Goal: Task Accomplishment & Management: Manage account settings

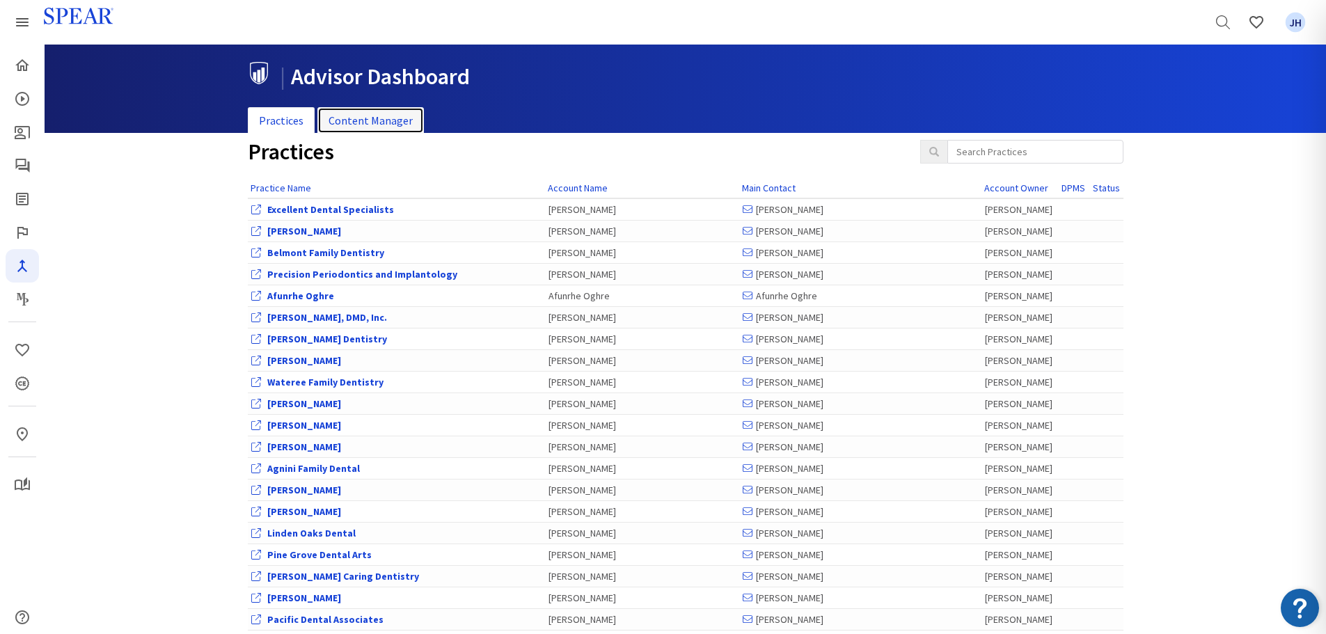
click at [380, 118] on link "Content Manager" at bounding box center [370, 120] width 107 height 27
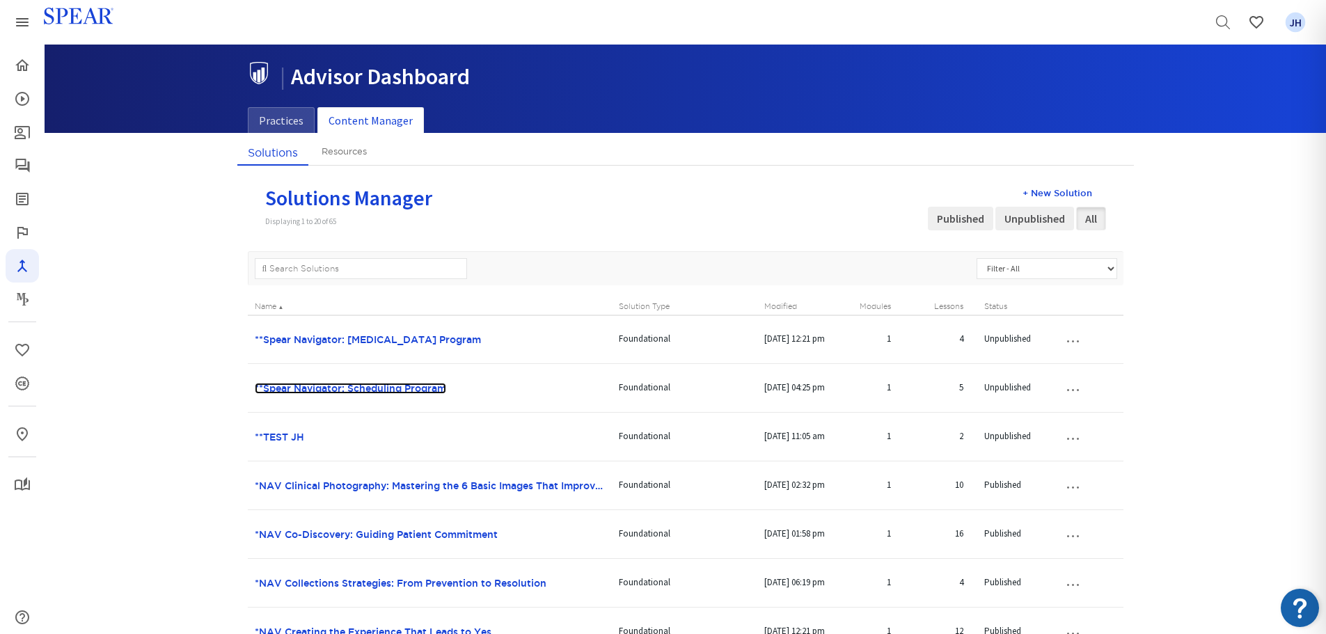
click at [388, 391] on link "**Spear Navigator: Scheduling Program" at bounding box center [350, 388] width 191 height 11
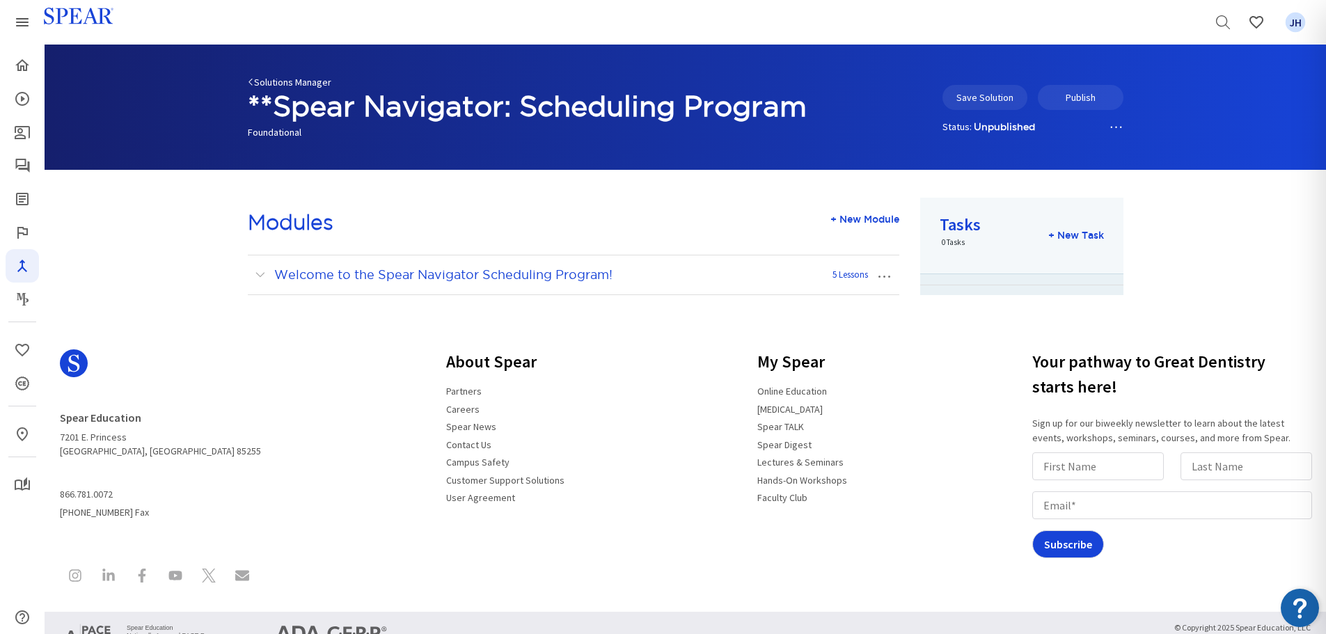
click at [270, 79] on link "Solutions Manager" at bounding box center [290, 82] width 84 height 13
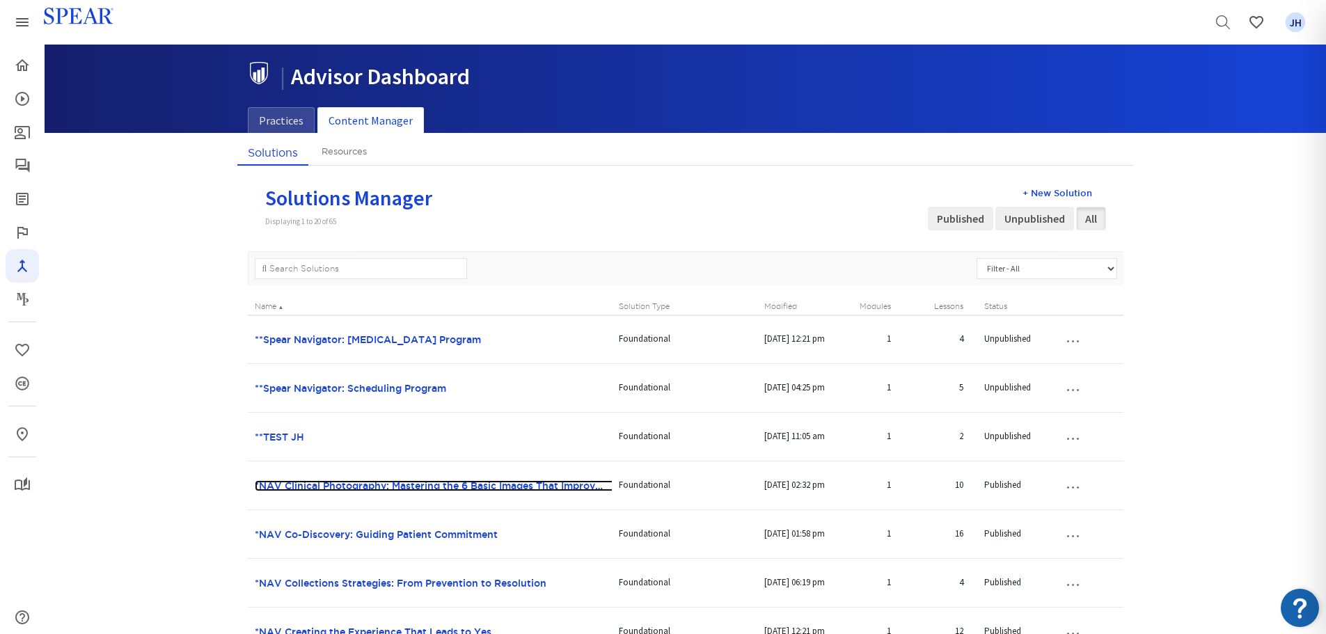
click at [347, 485] on link "*NAV Clinical Photography: Mastering the 6 Basic Images That Improve Case Accep…" at bounding box center [471, 485] width 432 height 11
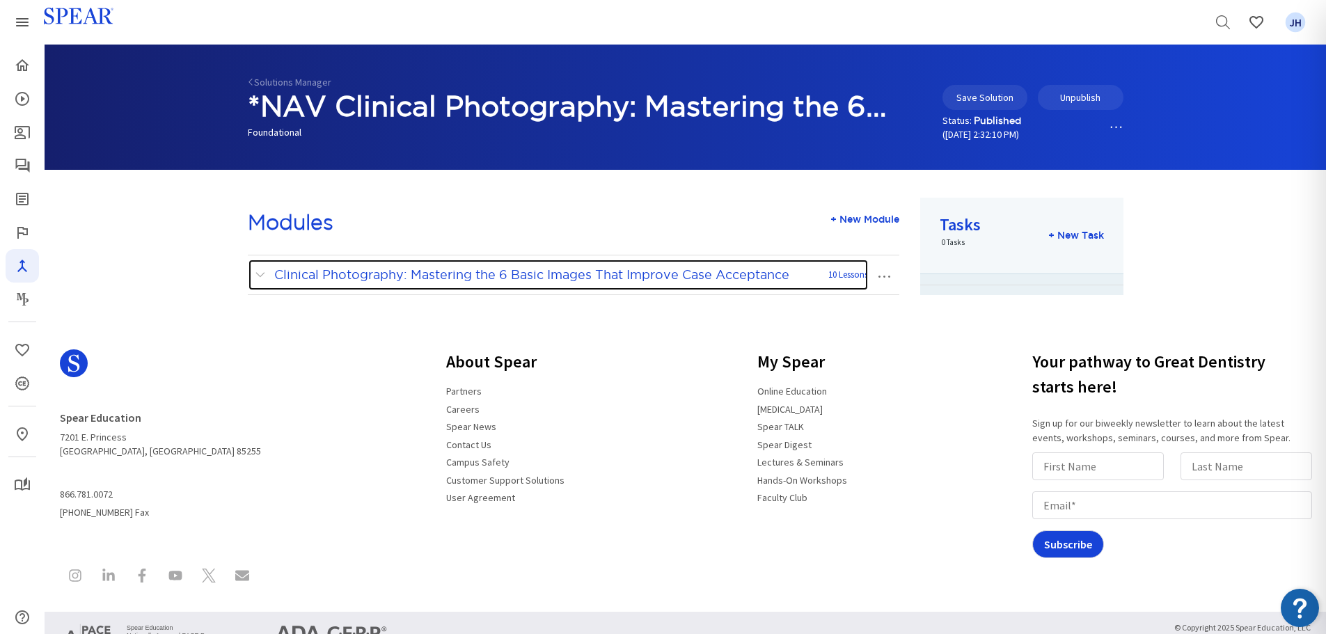
click at [260, 276] on span at bounding box center [263, 275] width 17 height 18
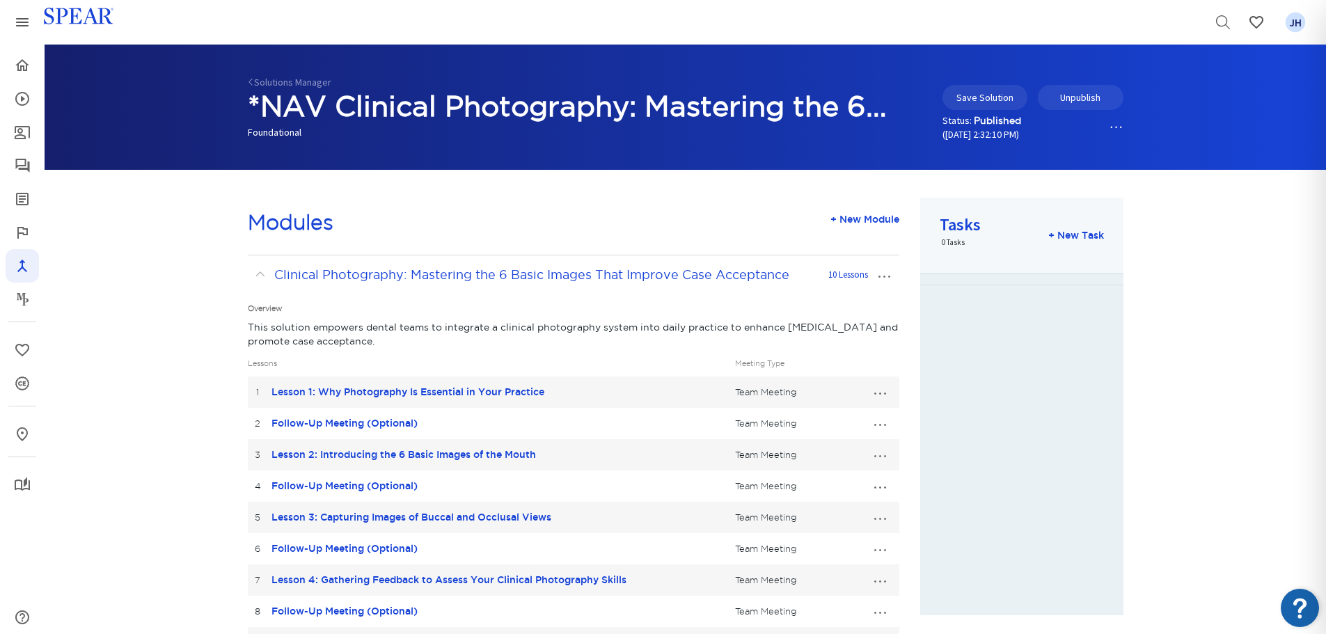
scroll to position [66, 0]
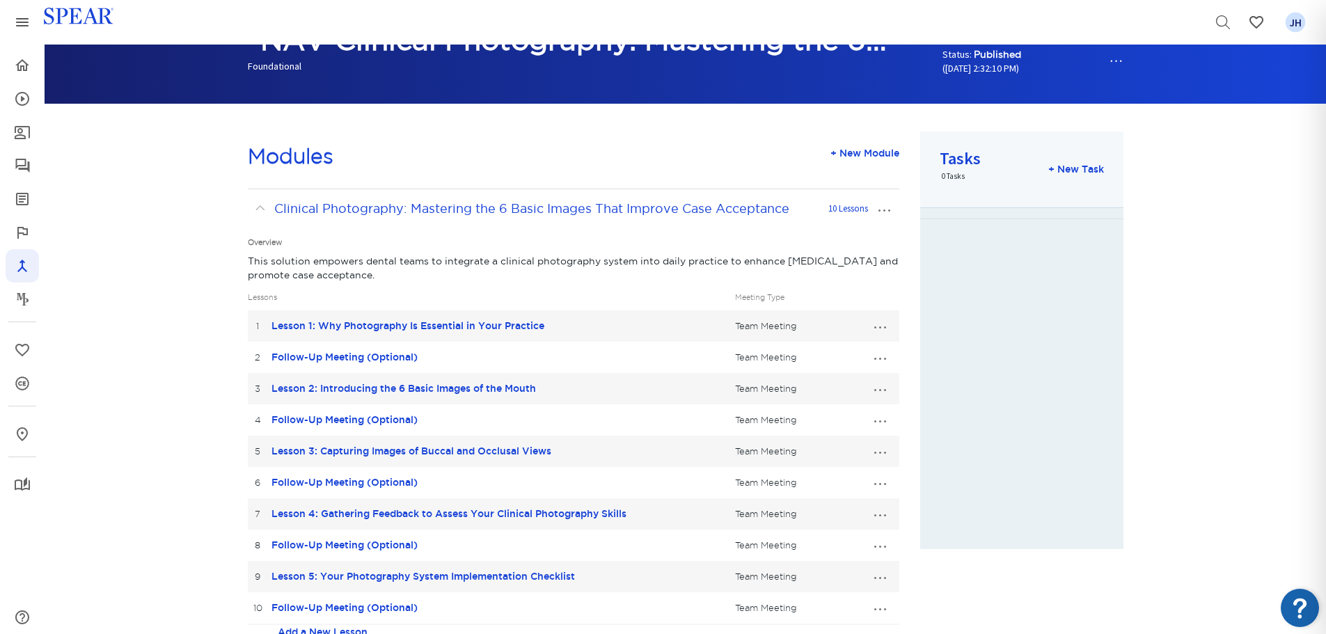
click at [879, 326] on button "…" at bounding box center [880, 326] width 31 height 22
click at [833, 350] on link "Edit Lesson" at bounding box center [833, 352] width 123 height 18
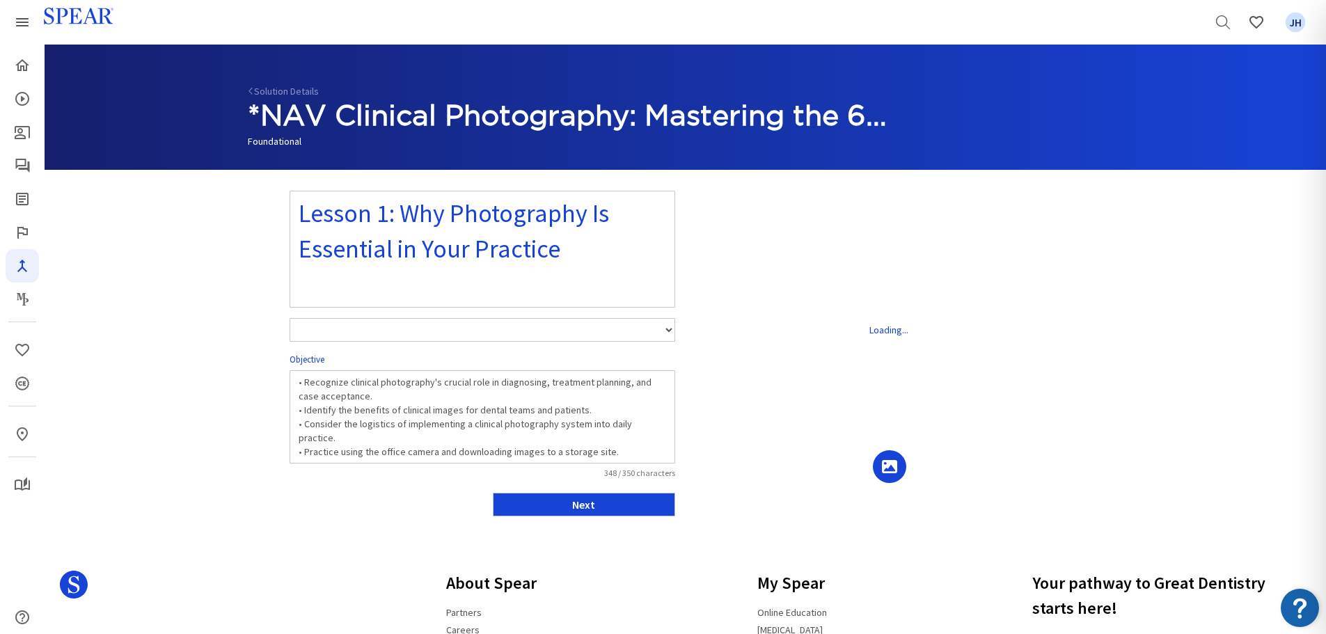
select select "number:1"
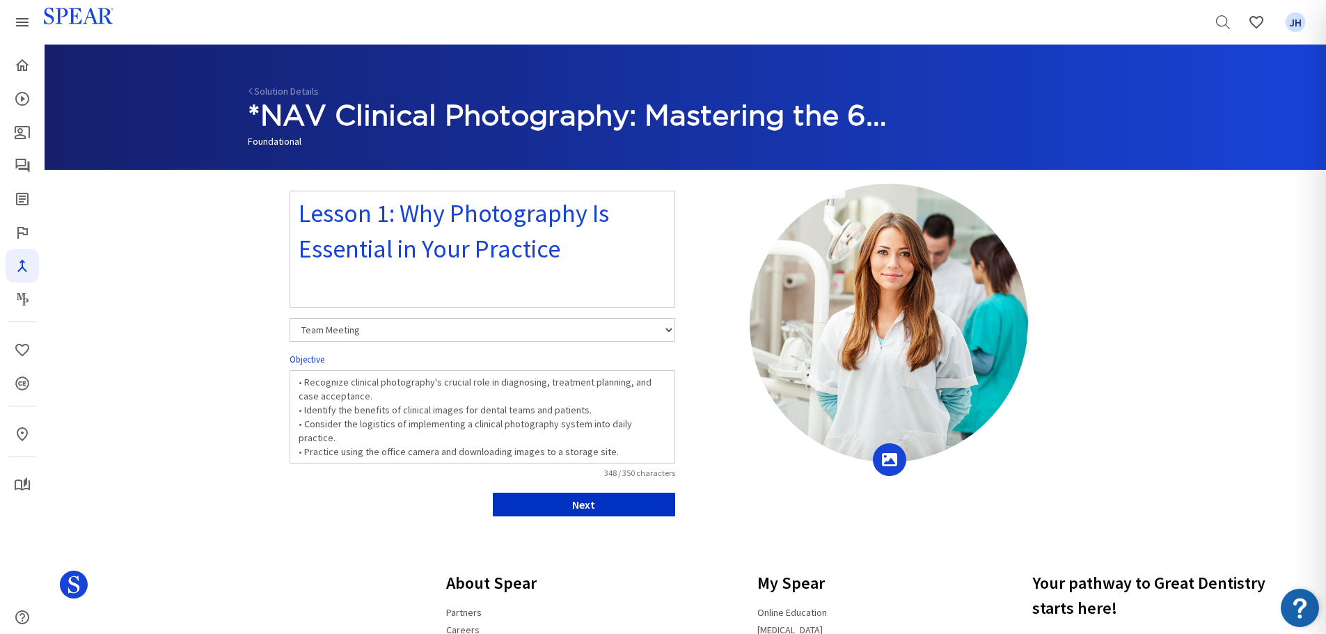
click at [613, 507] on button "Next" at bounding box center [584, 505] width 182 height 24
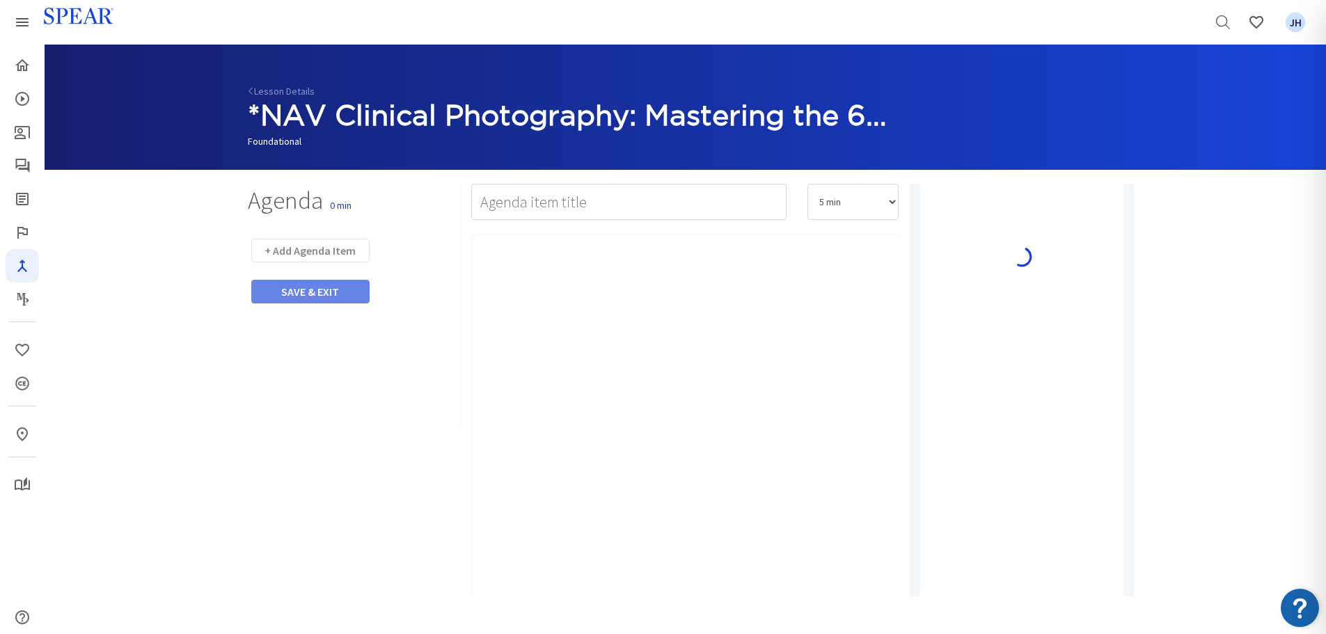
type input "Facilitator Prep"
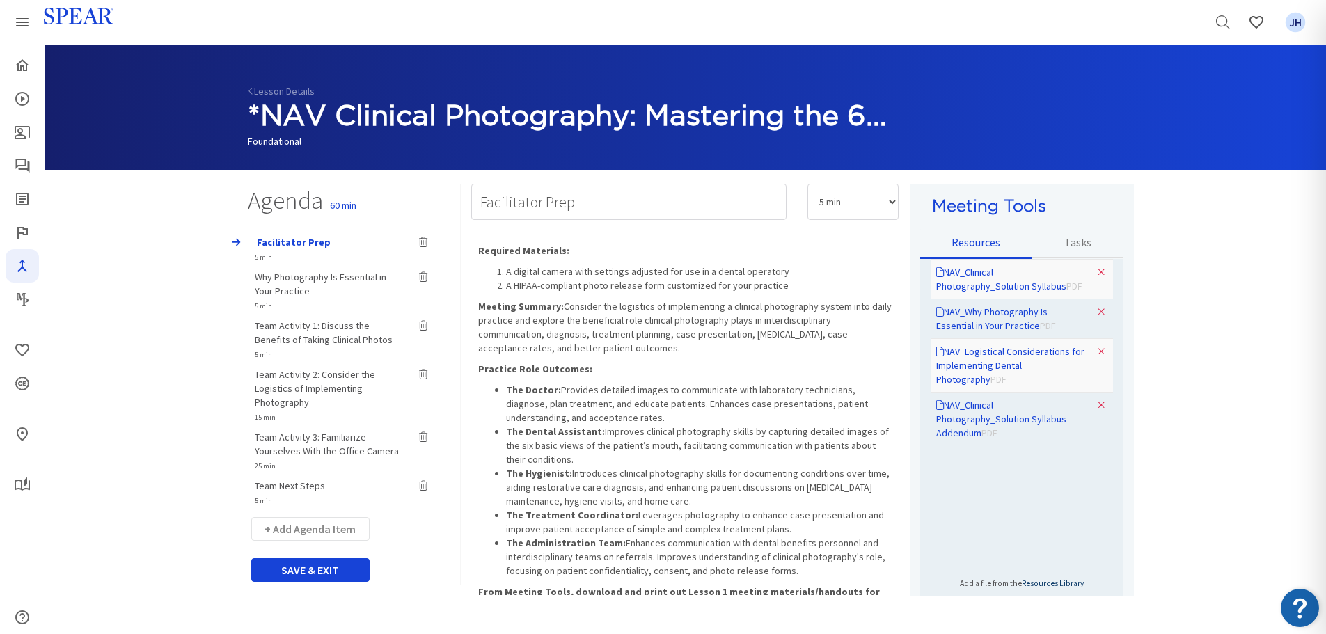
click at [1065, 584] on link "Resources Library" at bounding box center [1053, 584] width 62 height 10
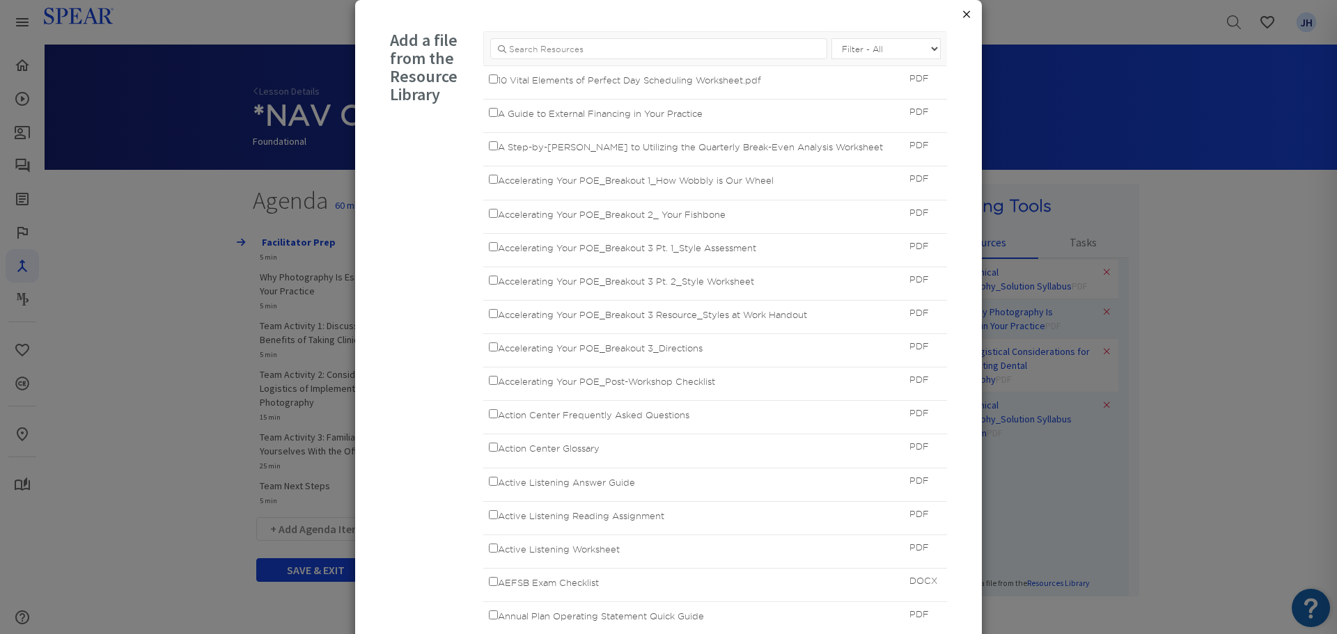
click at [962, 15] on button "×" at bounding box center [966, 14] width 10 height 17
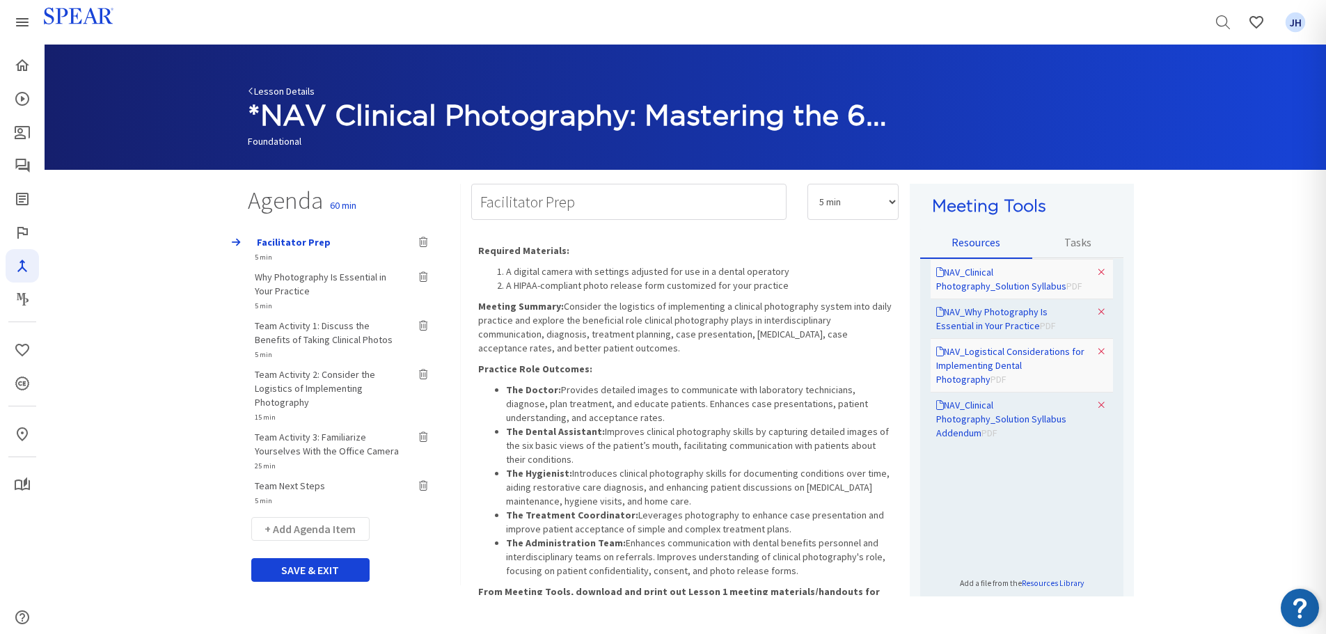
click at [279, 93] on link "Lesson Details" at bounding box center [281, 91] width 67 height 13
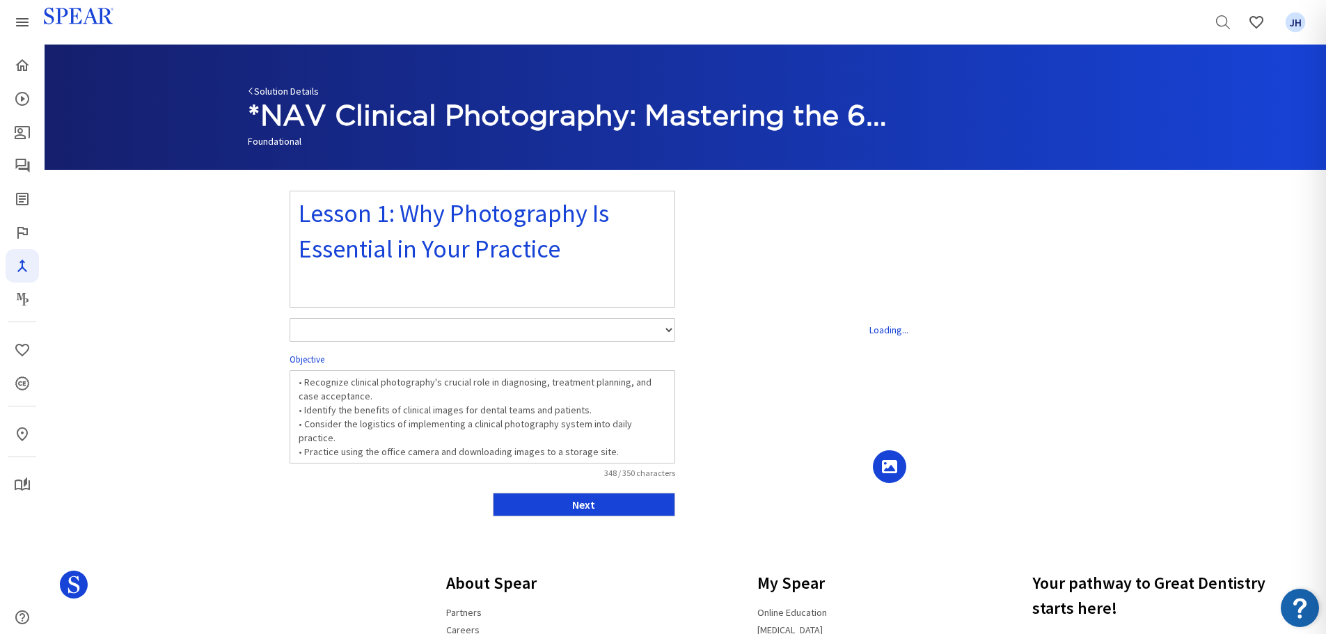
select select "number:1"
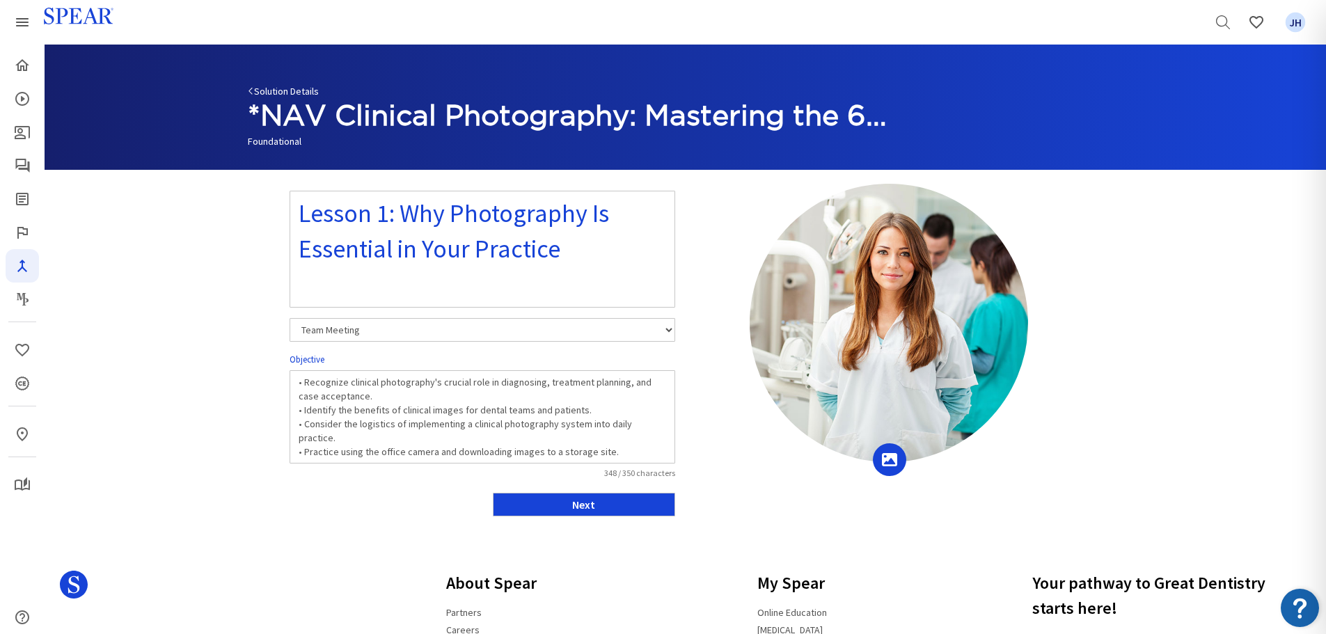
click at [277, 90] on link "Solution Details" at bounding box center [283, 91] width 71 height 13
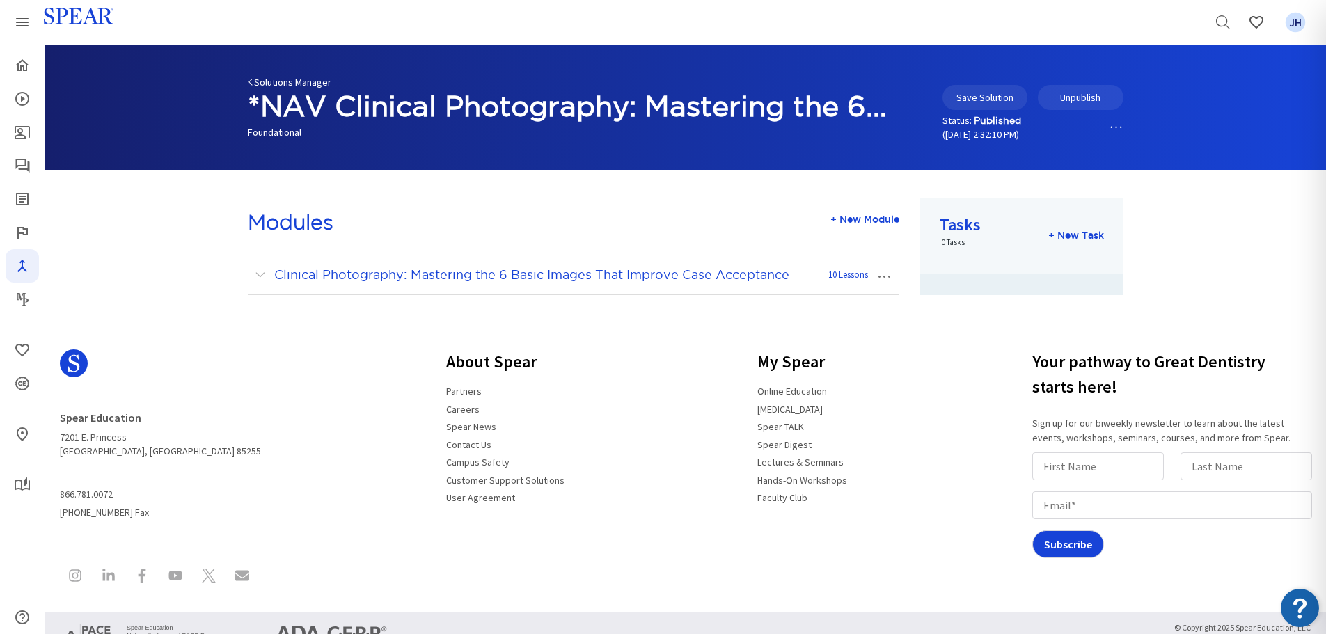
click at [258, 81] on link "Solutions Manager" at bounding box center [290, 82] width 84 height 13
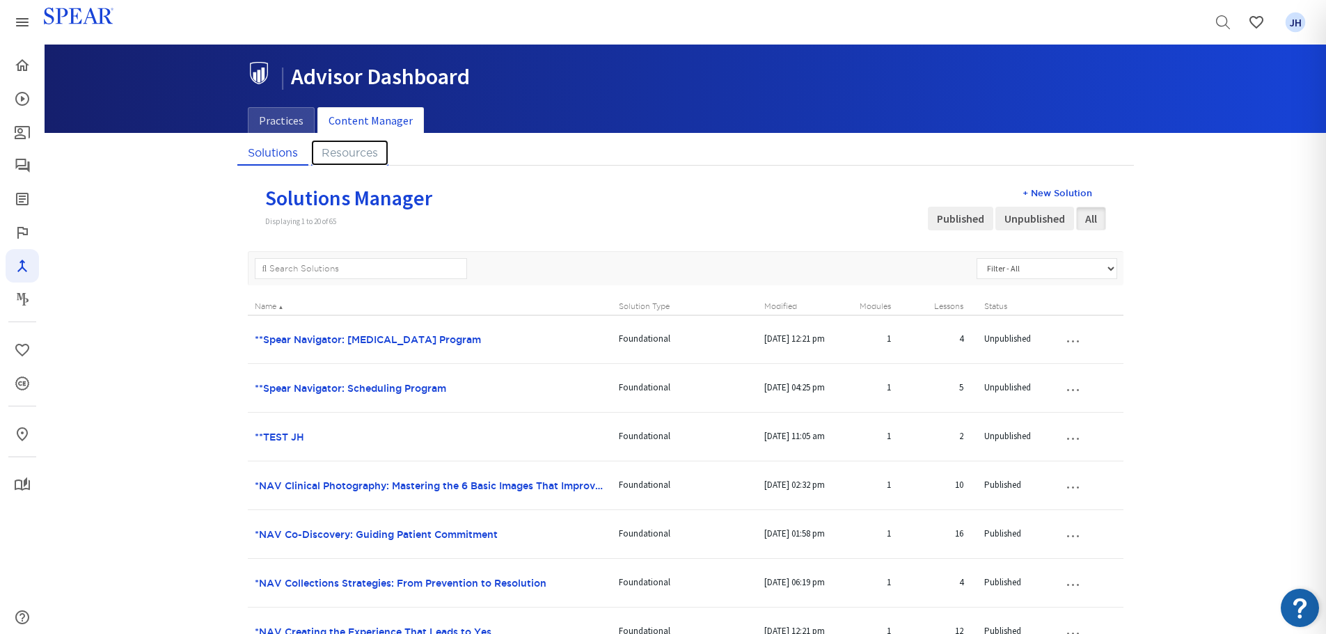
click at [352, 153] on link "Resources" at bounding box center [349, 153] width 77 height 26
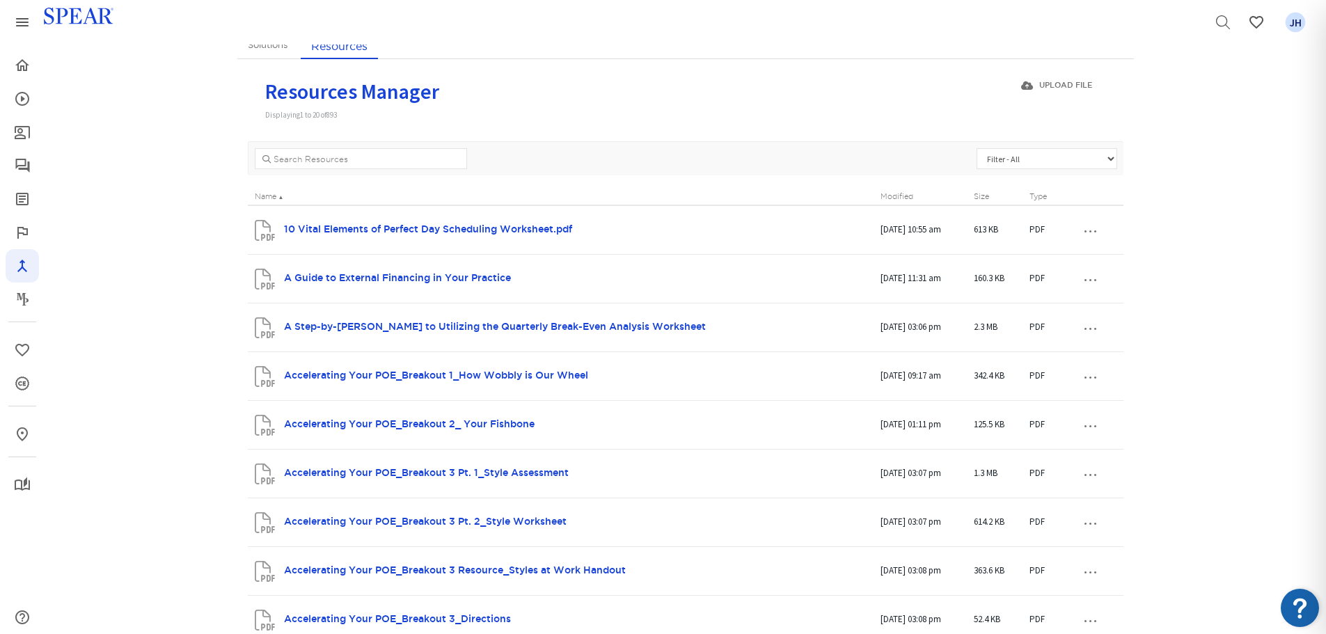
scroll to position [98, 0]
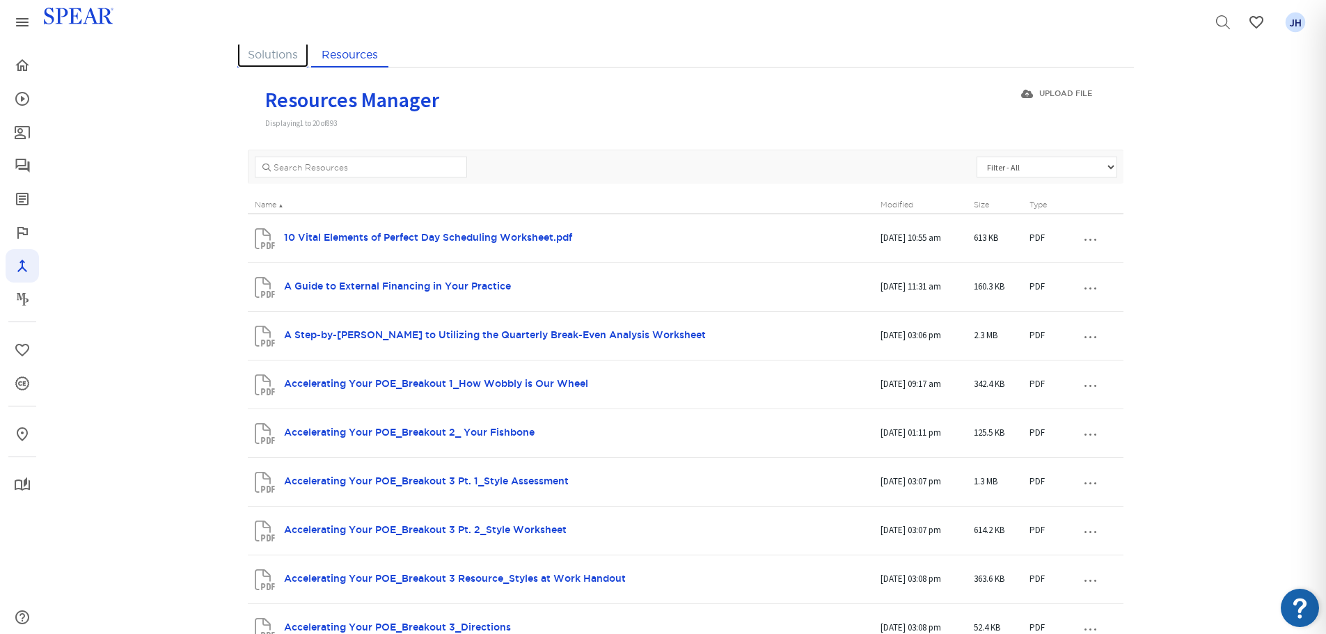
click at [277, 56] on link "Solutions" at bounding box center [272, 55] width 71 height 26
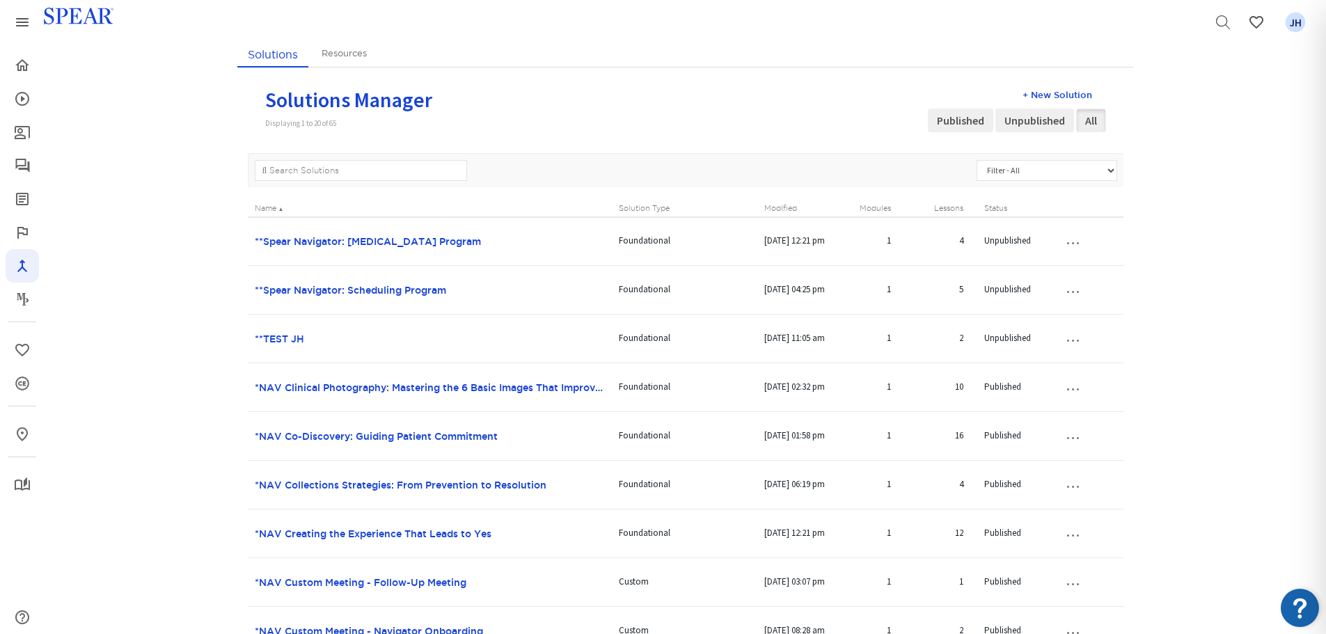
click at [406, 382] on td "*NAV Clinical Photography: Mastering the 6 Basic Images That Improve Case Accep…" at bounding box center [430, 387] width 365 height 49
click at [405, 388] on link "*NAV Clinical Photography: Mastering the 6 Basic Images That Improve Case Accep…" at bounding box center [471, 387] width 432 height 11
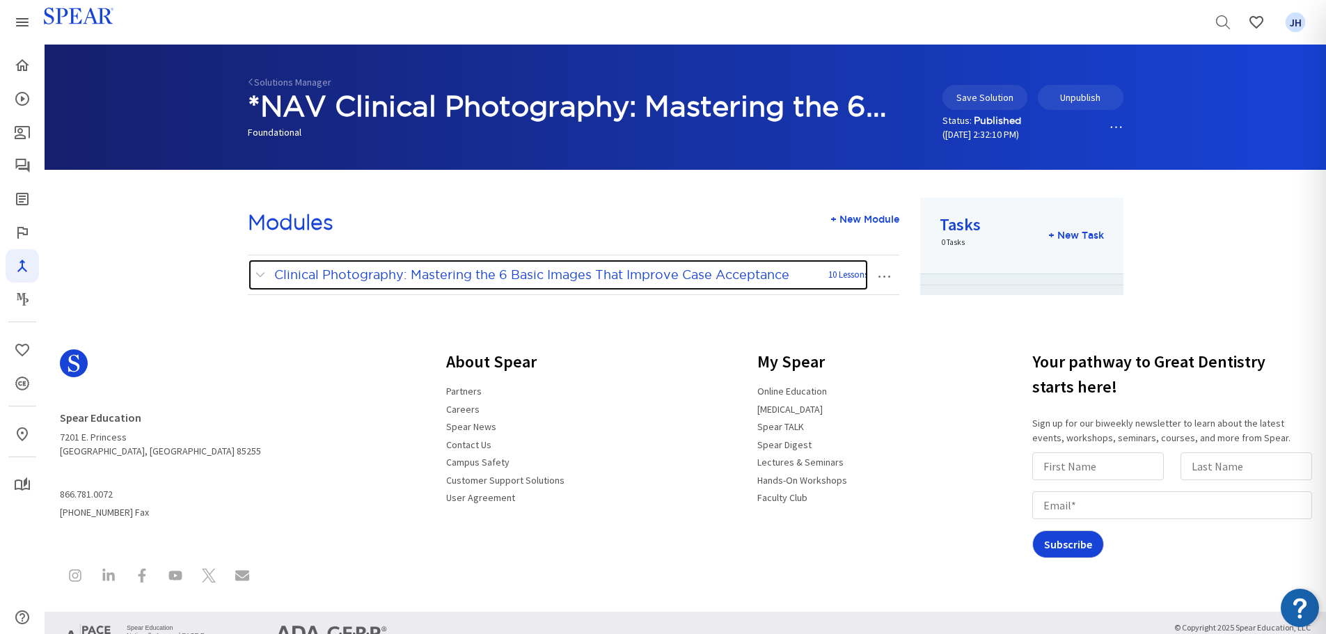
click at [258, 274] on span at bounding box center [263, 275] width 17 height 18
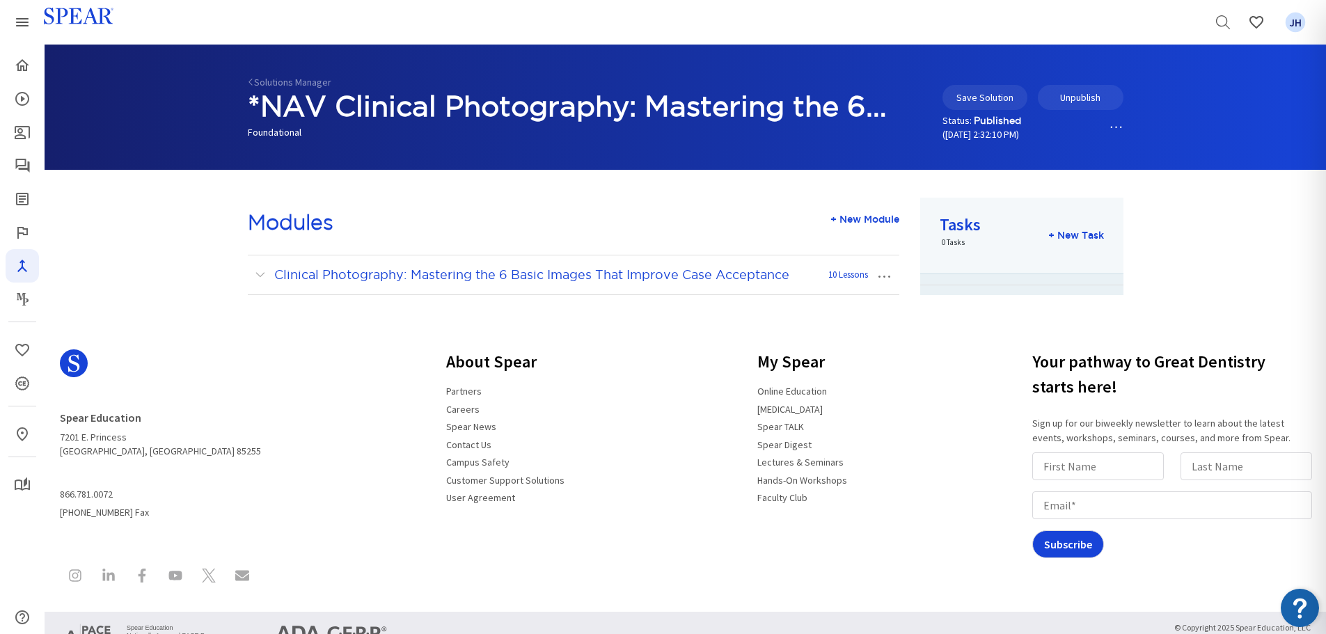
scroll to position [66, 0]
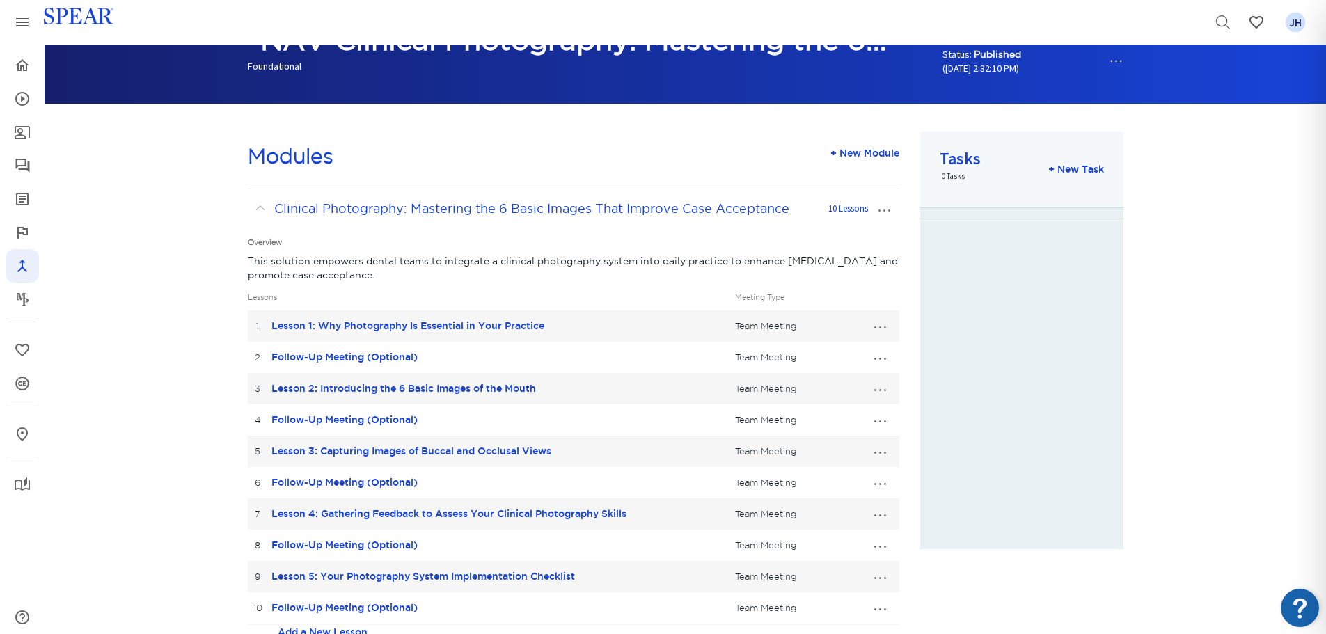
click at [882, 330] on button "…" at bounding box center [880, 326] width 31 height 22
click at [828, 352] on link "Edit Lesson" at bounding box center [833, 352] width 123 height 18
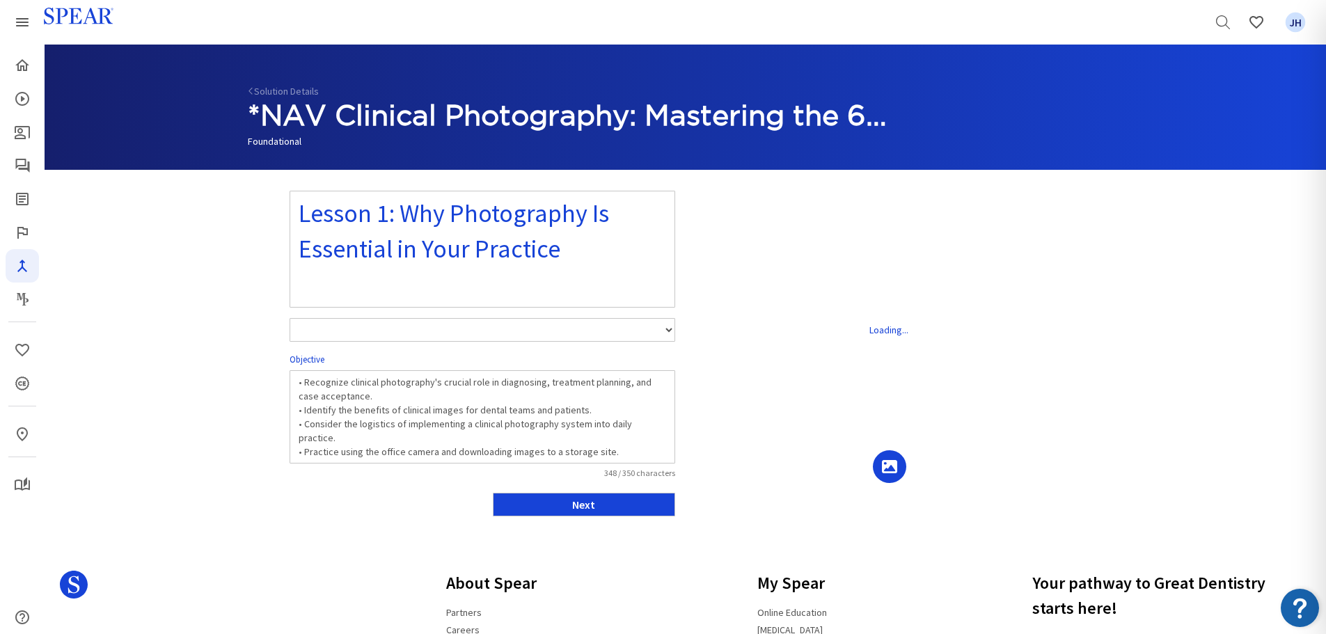
select select "number:1"
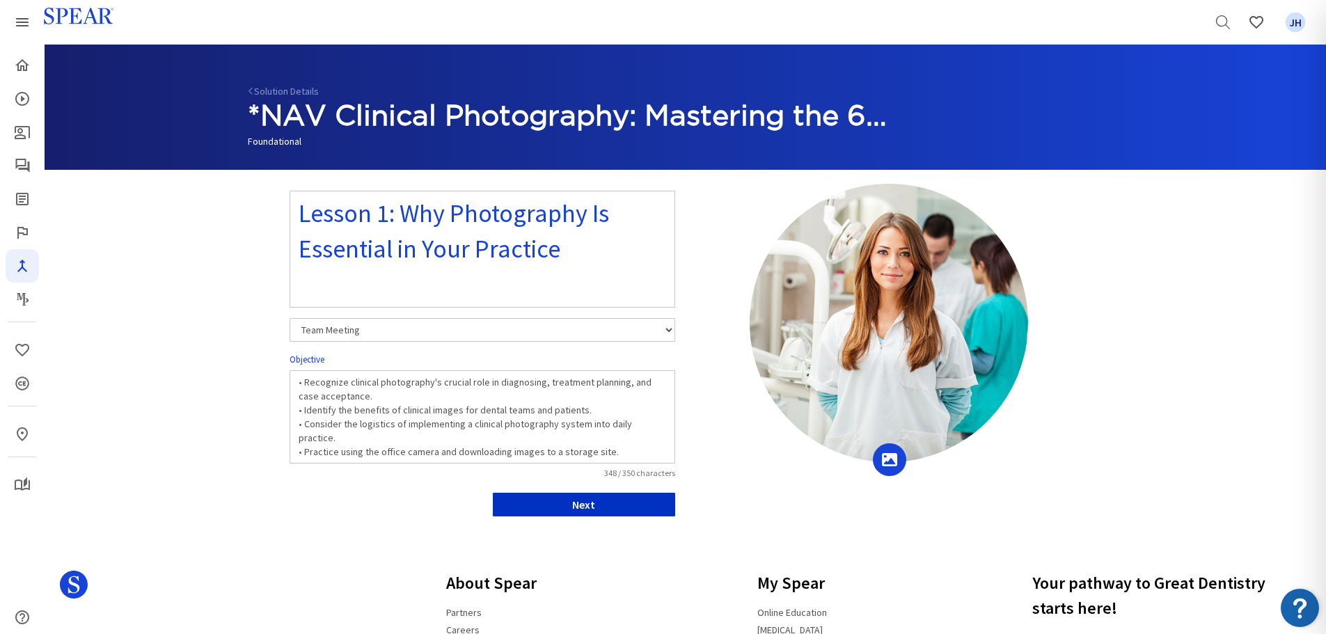
click at [648, 505] on button "Next" at bounding box center [584, 505] width 182 height 24
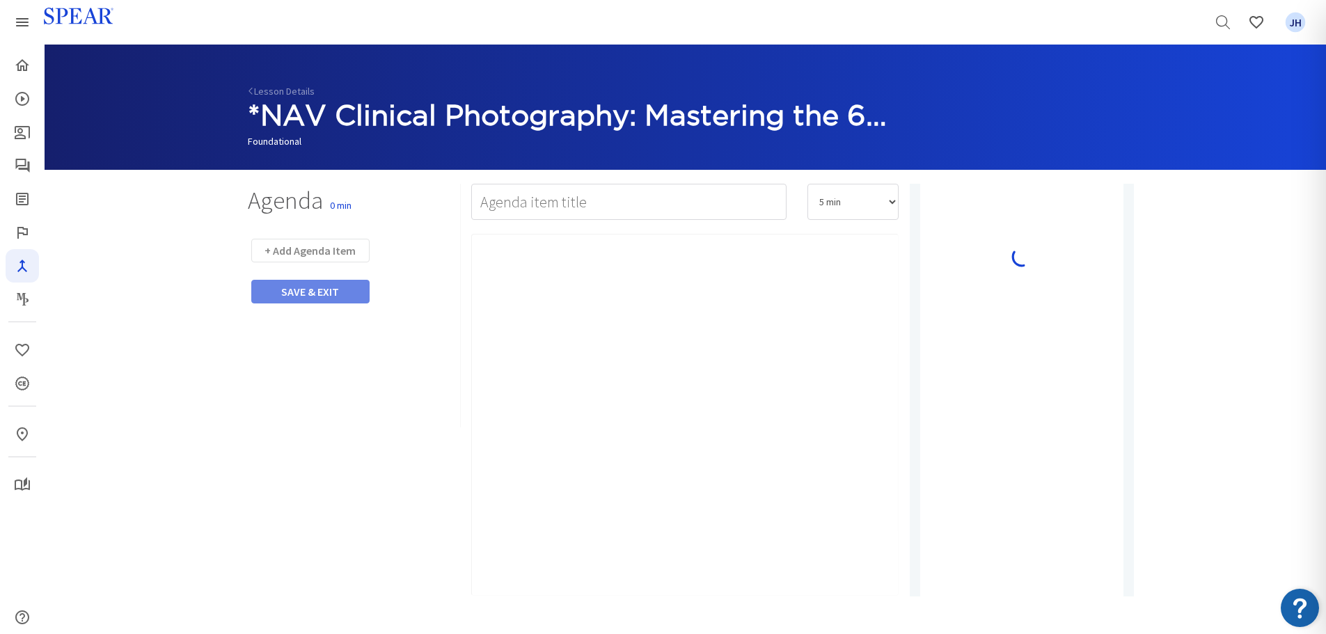
type input "Facilitator Prep"
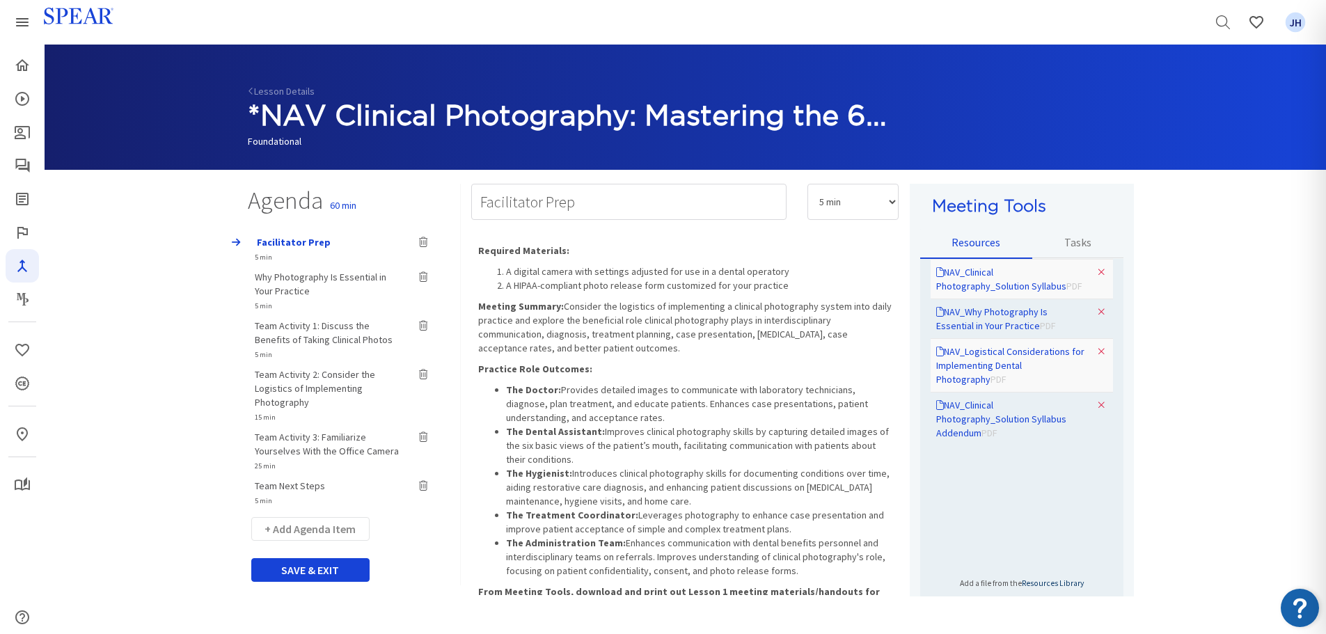
click at [1068, 583] on link "Resources Library" at bounding box center [1053, 584] width 62 height 10
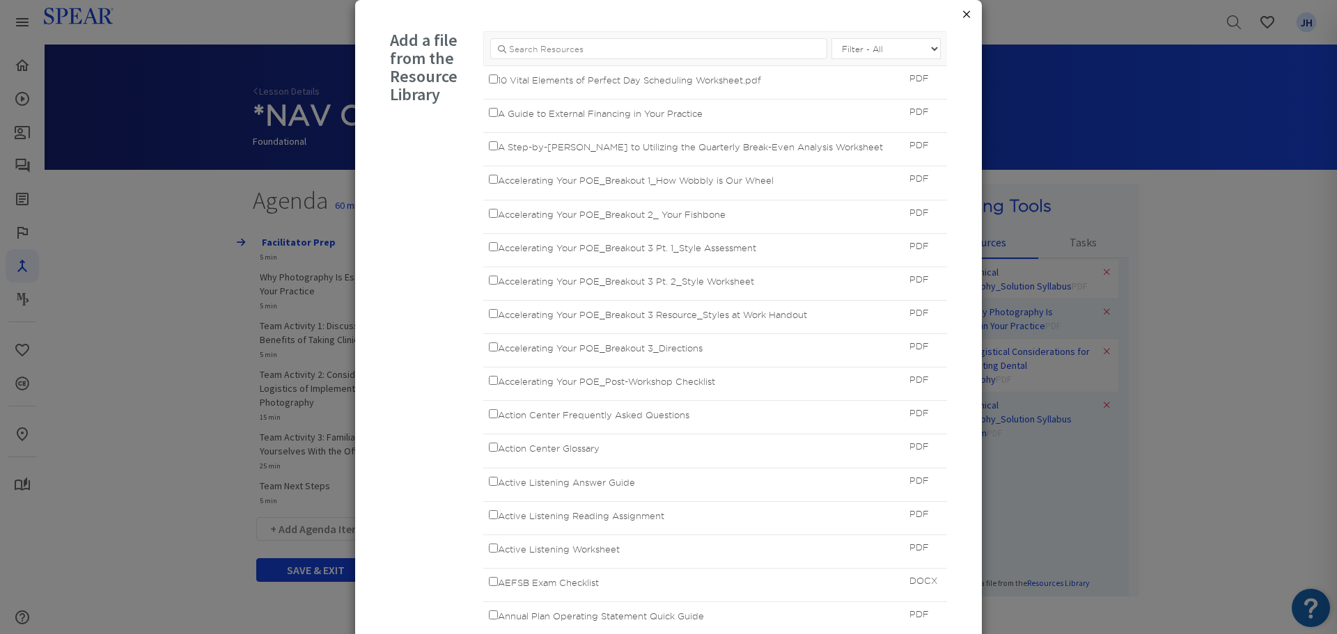
click at [965, 14] on button "×" at bounding box center [966, 14] width 10 height 17
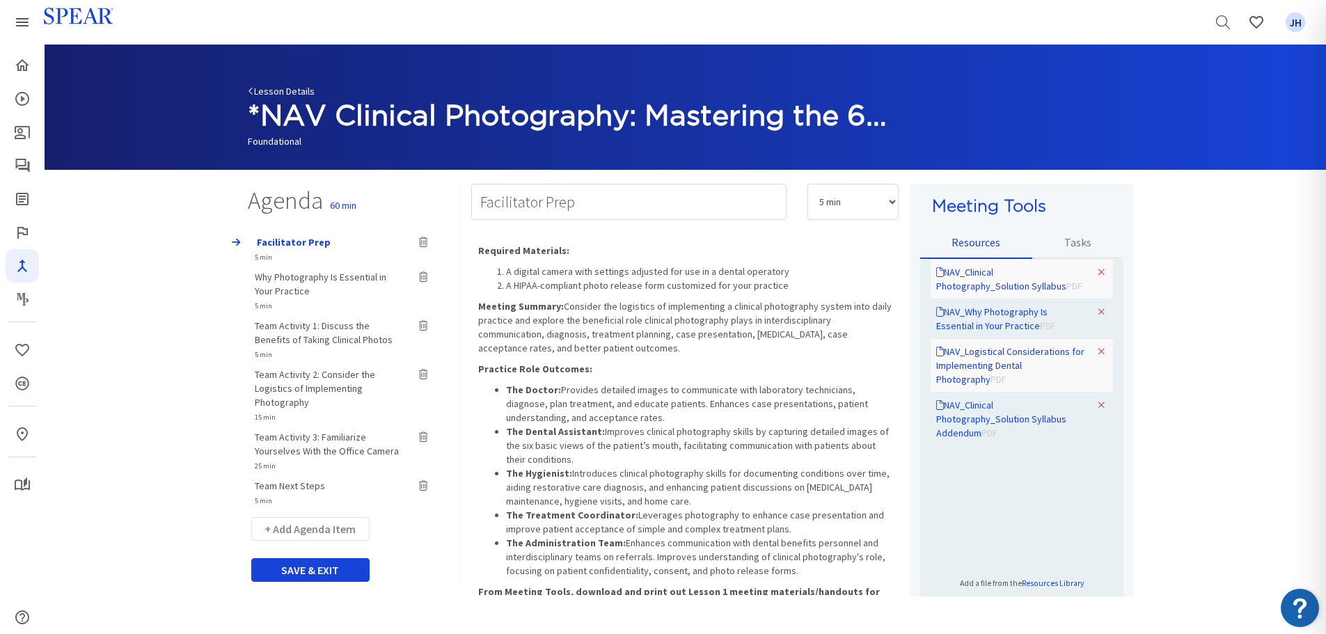
click at [272, 88] on link "Lesson Details" at bounding box center [281, 91] width 67 height 13
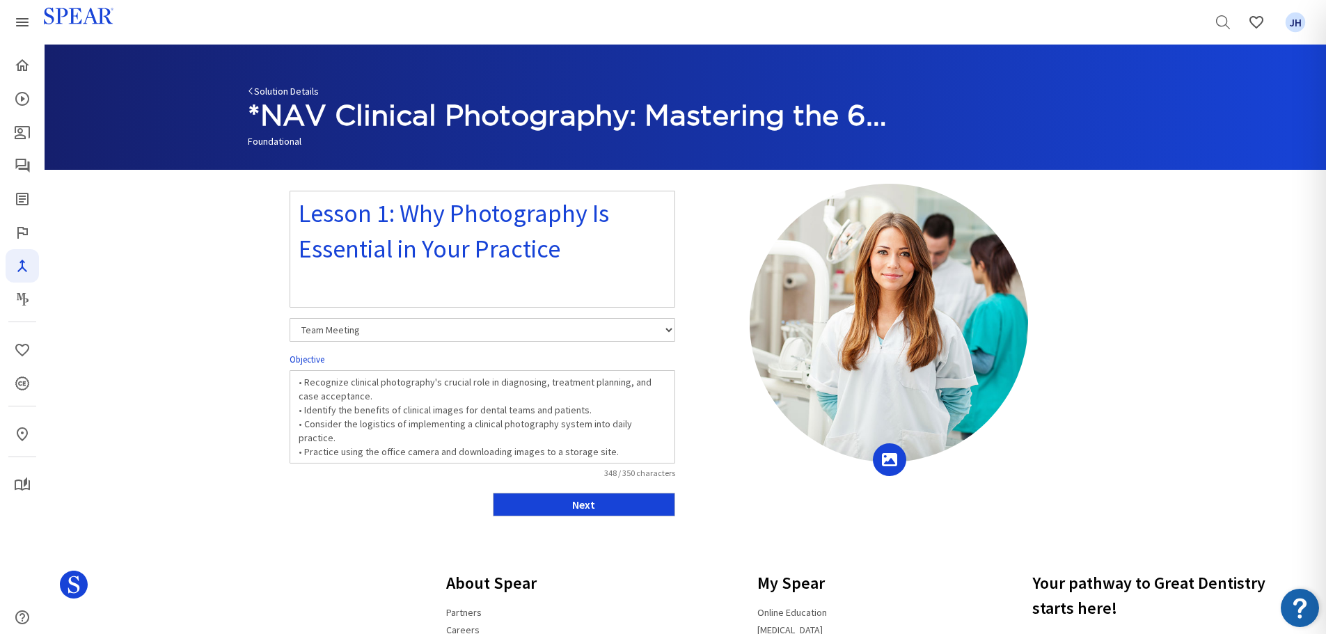
click at [276, 89] on link "Solution Details" at bounding box center [283, 91] width 71 height 13
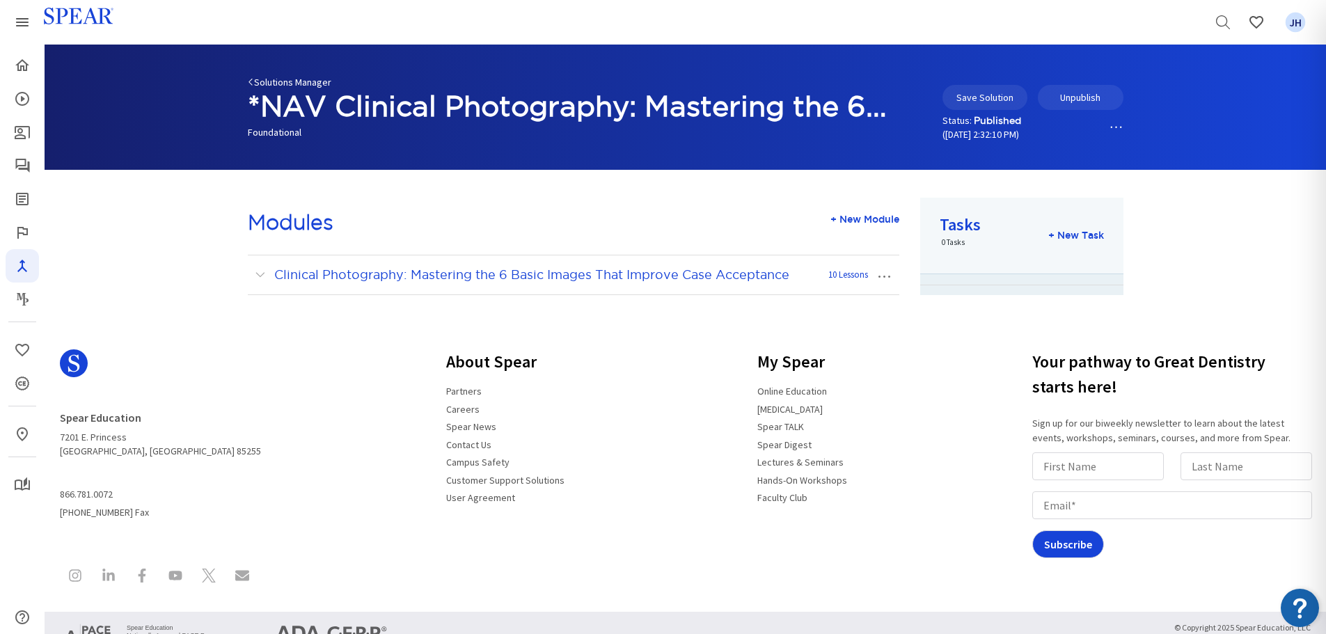
click at [278, 79] on link "Solutions Manager" at bounding box center [290, 82] width 84 height 13
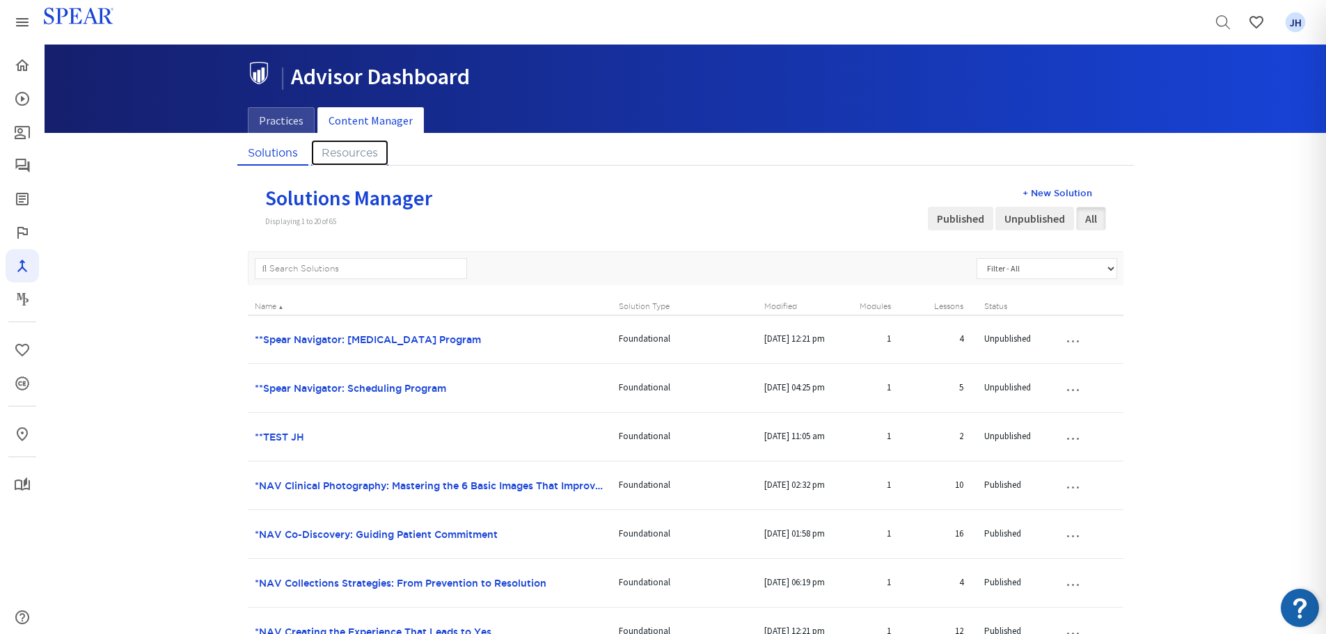
click at [353, 155] on link "Resources" at bounding box center [349, 153] width 77 height 26
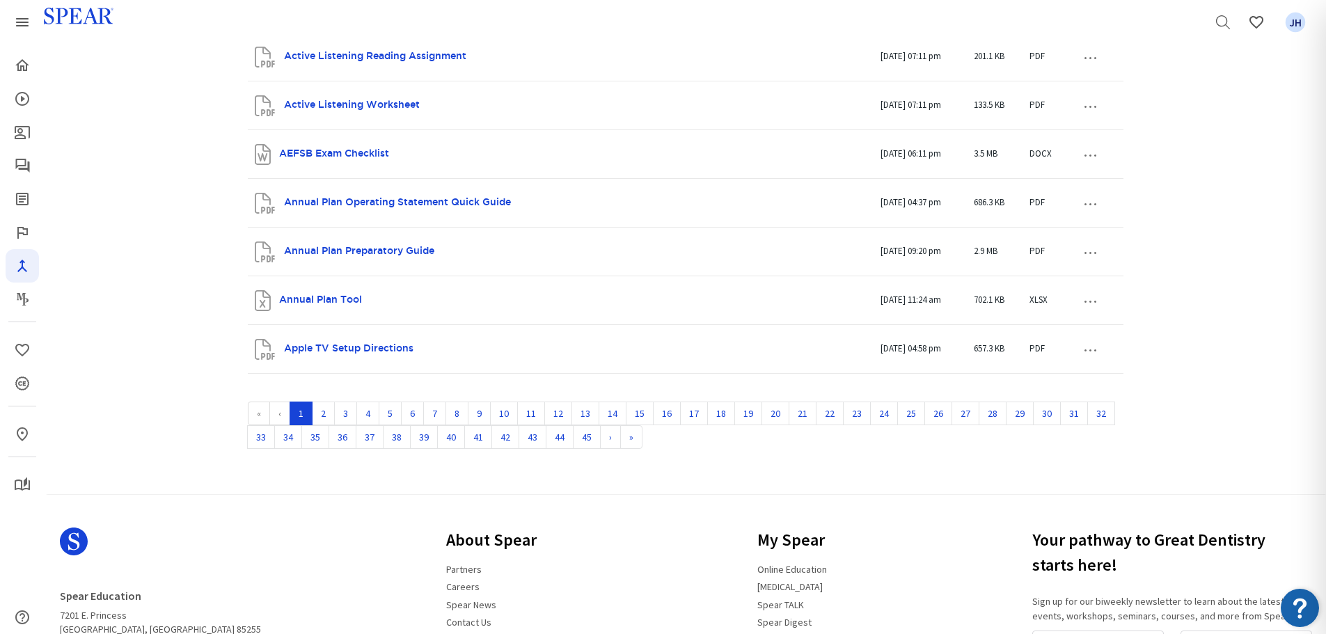
scroll to position [959, 0]
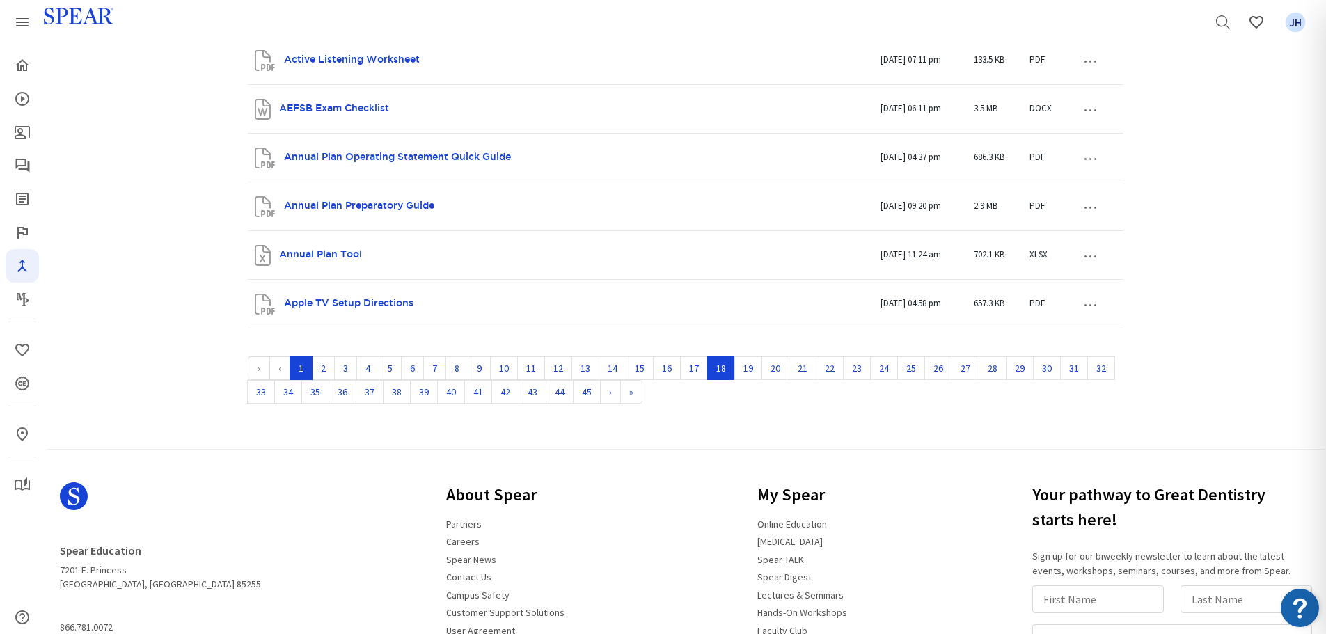
click at [718, 367] on link "18" at bounding box center [721, 368] width 28 height 24
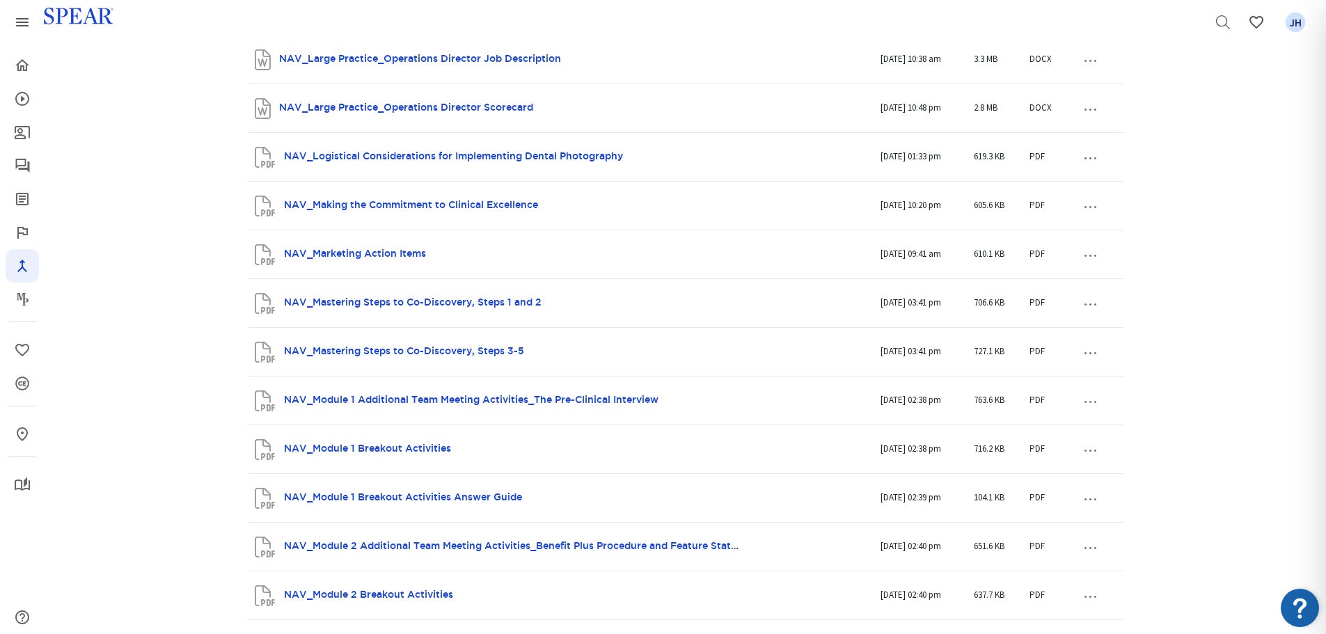
scroll to position [565, 0]
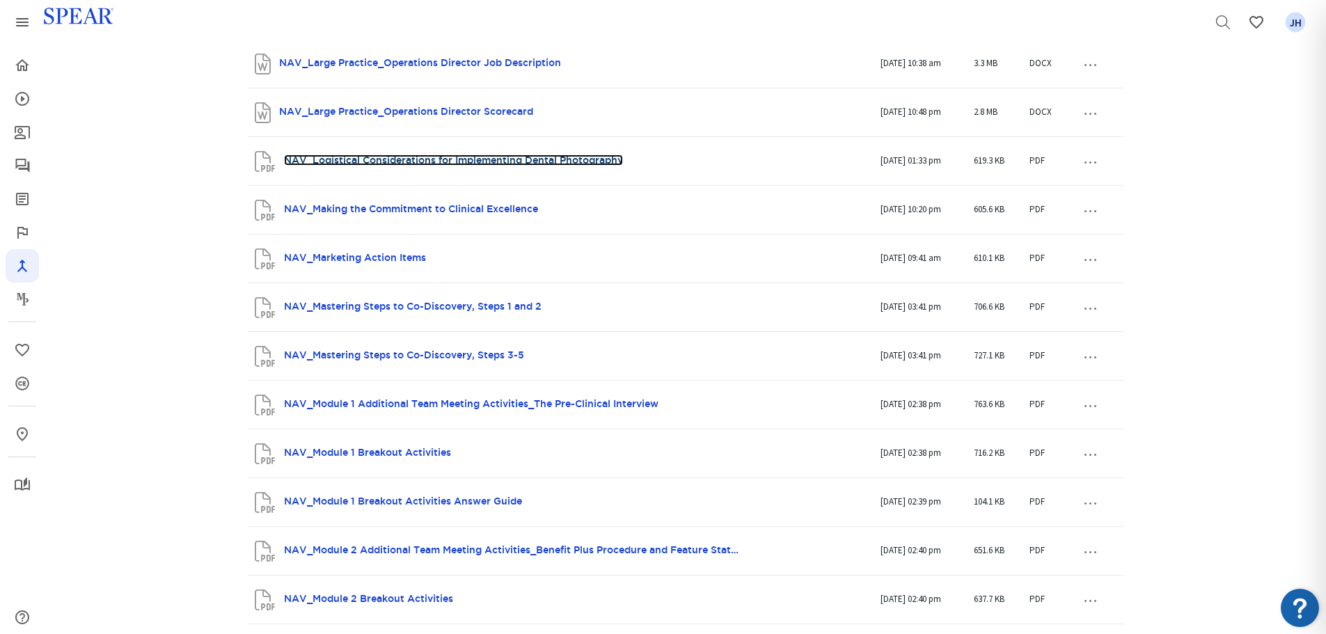
click at [437, 160] on link "NAV_Logistical Considerations for Implementing Dental Photography" at bounding box center [453, 160] width 339 height 11
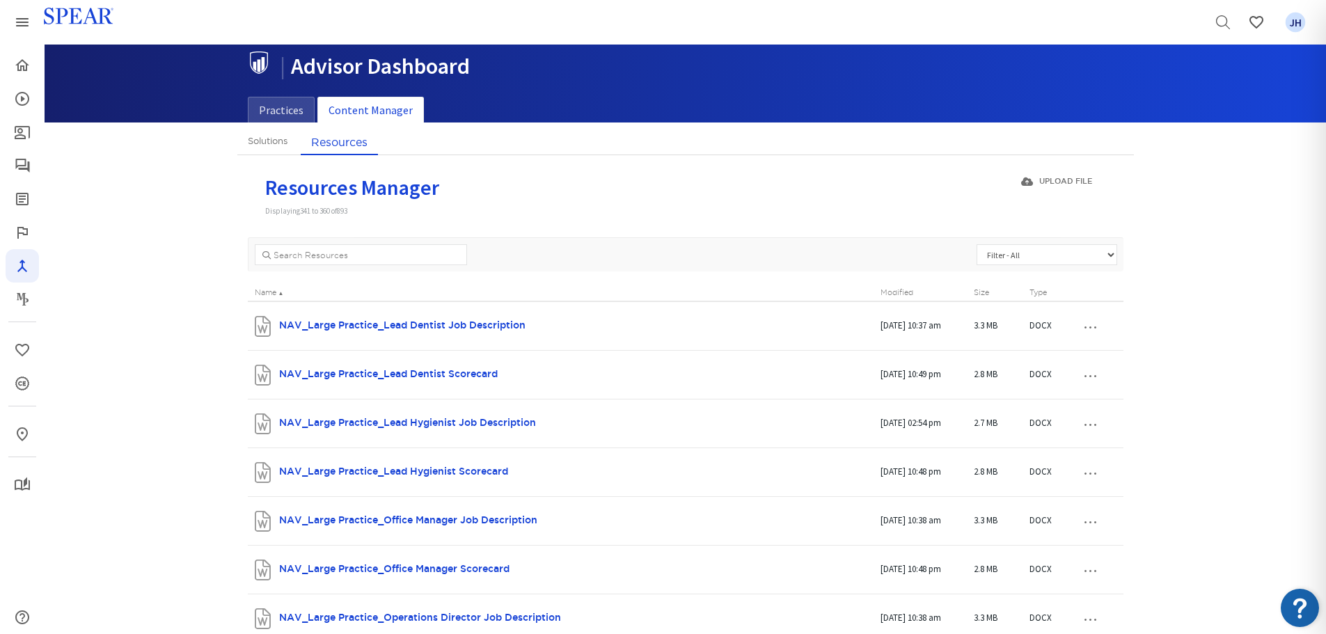
scroll to position [2, 0]
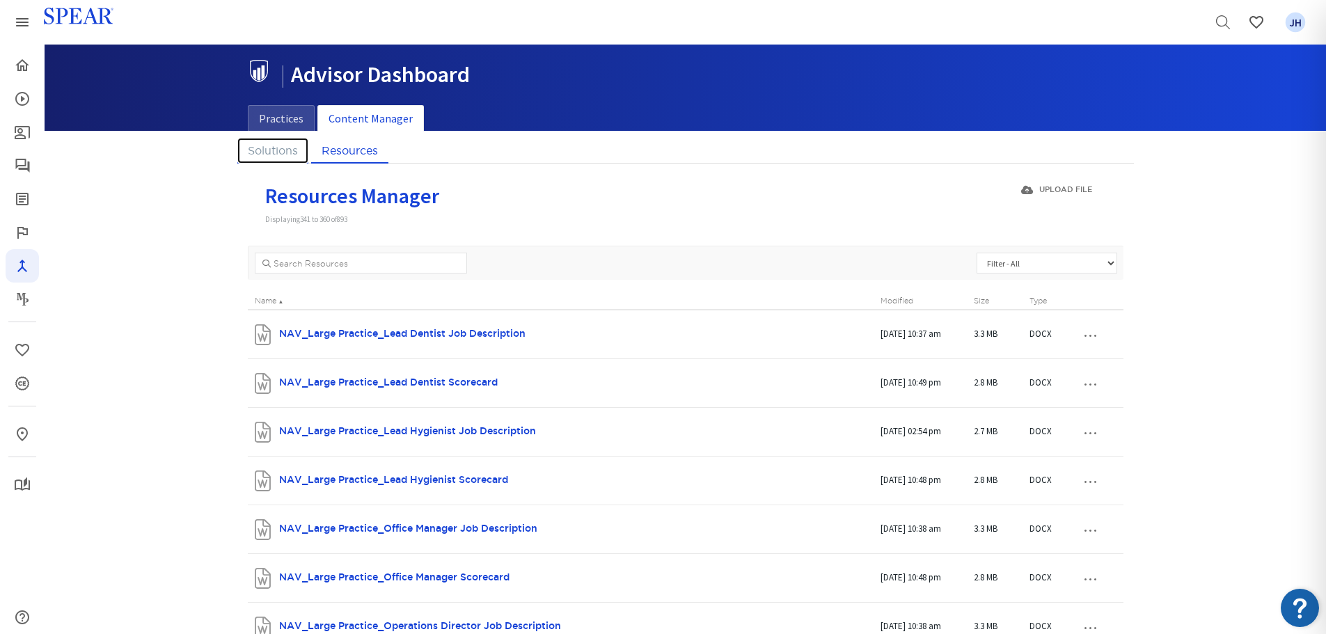
click at [266, 150] on link "Solutions" at bounding box center [272, 151] width 71 height 26
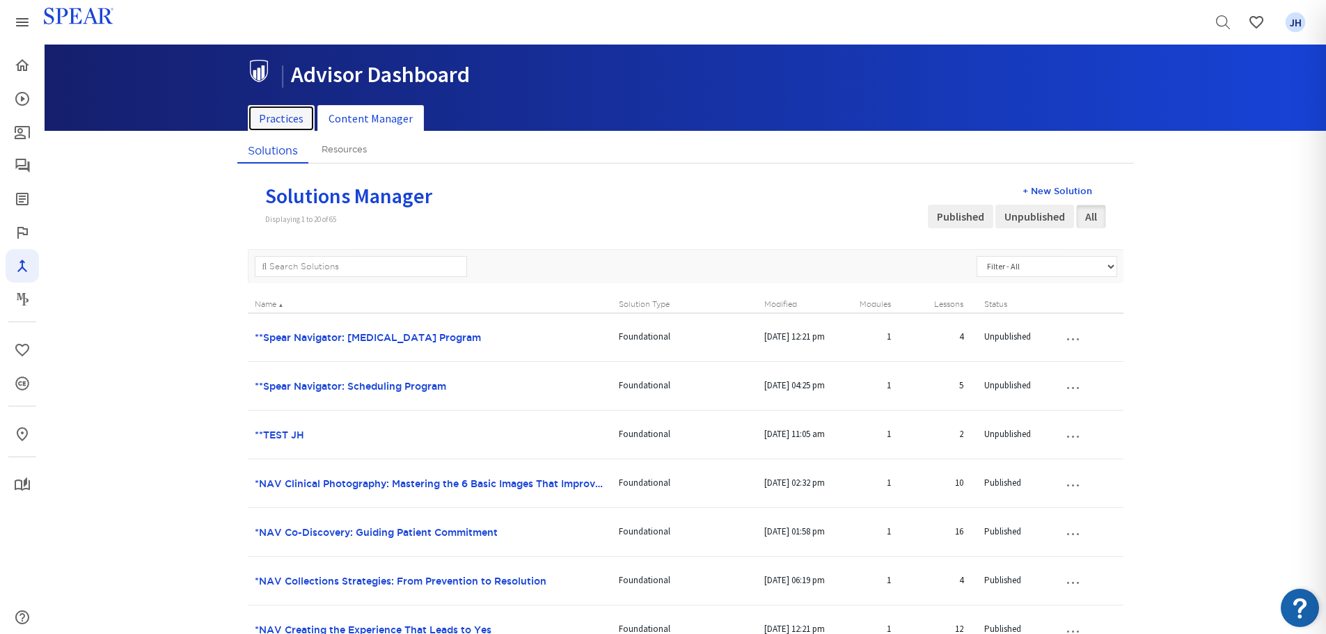
click at [276, 117] on link "Practices" at bounding box center [281, 118] width 67 height 27
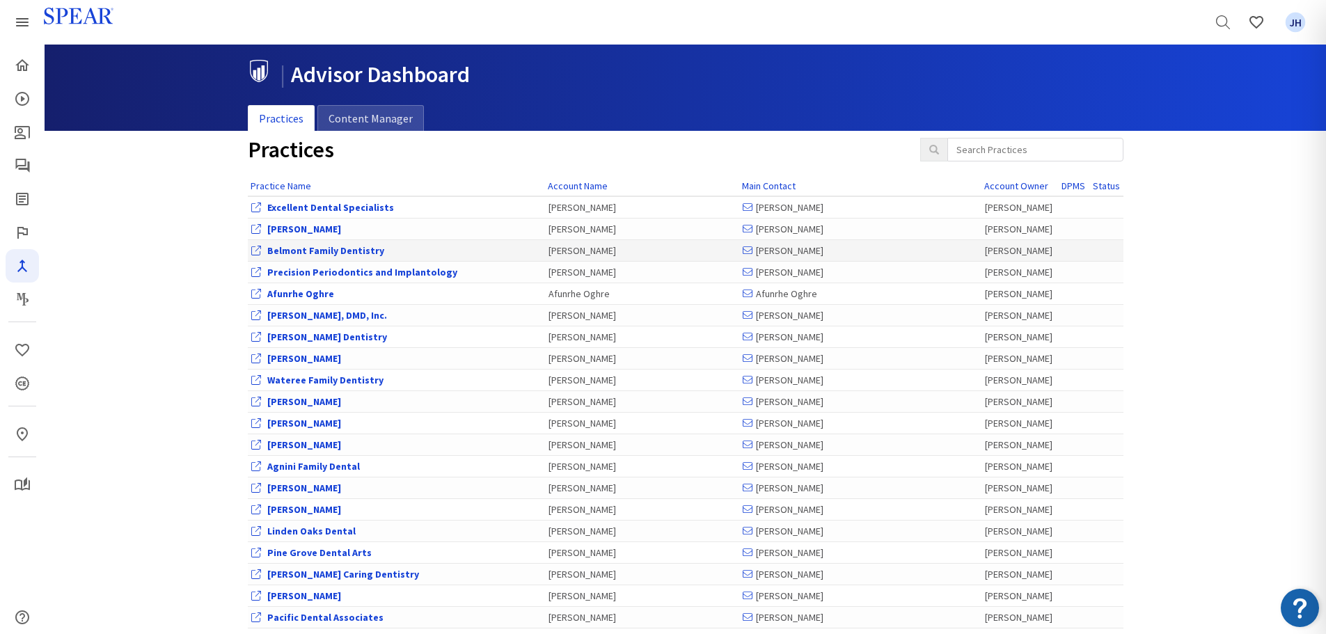
click at [312, 250] on link "Belmont Family Dentistry" at bounding box center [325, 250] width 117 height 13
